Goal: Find contact information: Find contact information

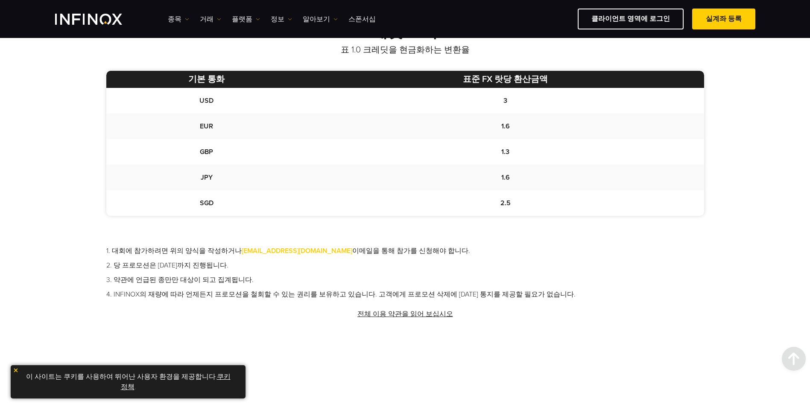
scroll to position [555, 0]
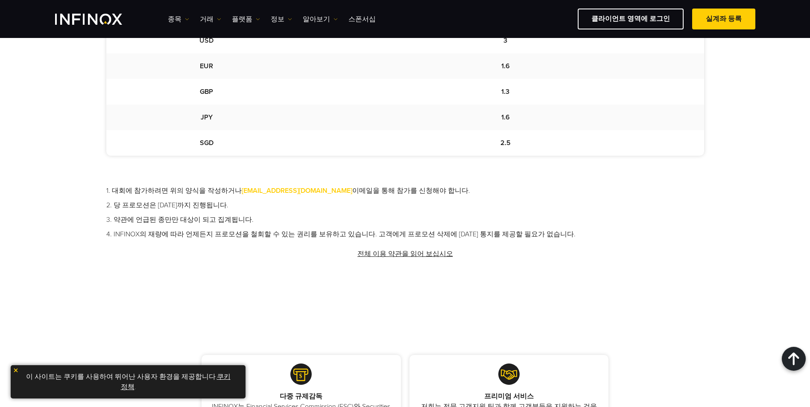
click at [306, 192] on link "[EMAIL_ADDRESS][DOMAIN_NAME]" at bounding box center [297, 191] width 111 height 9
click at [290, 311] on div "크레딧 보너스 표 1.0 크레딧을 현금화하는 변환율 기본 통화 표준 FX 랏당 환산금액 USD 3 EUR 1.6 GBP 1.3 JPY 1.6 …" at bounding box center [405, 134] width 810 height 360
drag, startPoint x: 232, startPoint y: 191, endPoint x: 310, endPoint y: 191, distance: 78.6
click at [310, 191] on li "1. 대회에 참가하려면 위의 양식을 작성하거나 [EMAIL_ADDRESS][DOMAIN_NAME] 이메일을 통해 참가를 신청해야 합니다." at bounding box center [405, 191] width 598 height 10
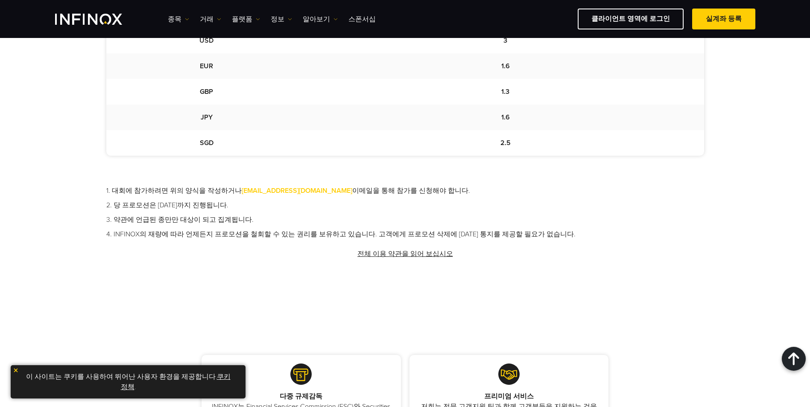
drag, startPoint x: 310, startPoint y: 191, endPoint x: 313, endPoint y: 200, distance: 8.9
click at [313, 201] on li "2. 당 프로모션은 [DATE]까지 진행됩니다." at bounding box center [405, 205] width 598 height 10
click at [308, 191] on link "[EMAIL_ADDRESS][DOMAIN_NAME]" at bounding box center [297, 191] width 111 height 9
drag, startPoint x: 308, startPoint y: 191, endPoint x: 235, endPoint y: 192, distance: 73.4
click at [235, 192] on li "1. 대회에 참가하려면 위의 양식을 작성하거나 [EMAIL_ADDRESS][DOMAIN_NAME] 이메일을 통해 참가를 신청해야 합니다." at bounding box center [405, 191] width 598 height 10
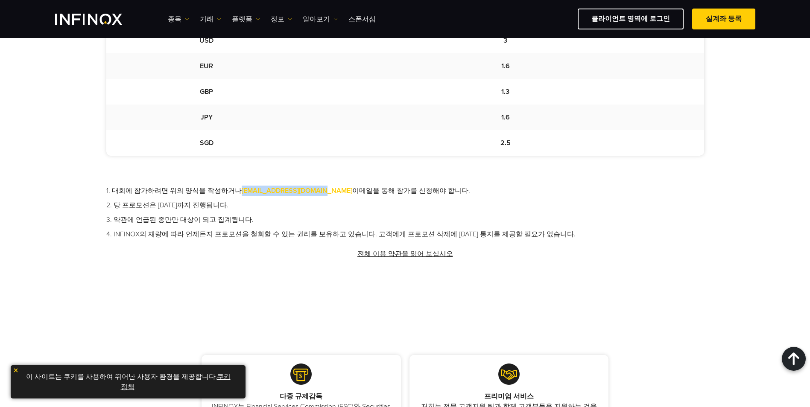
copy link "[EMAIL_ADDRESS][DOMAIN_NAME]"
click at [381, 195] on li "1. 대회에 참가하려면 위의 양식을 작성하거나 [EMAIL_ADDRESS][DOMAIN_NAME] 이메일을 통해 참가를 신청해야 합니다." at bounding box center [405, 191] width 598 height 10
